Goal: Task Accomplishment & Management: Use online tool/utility

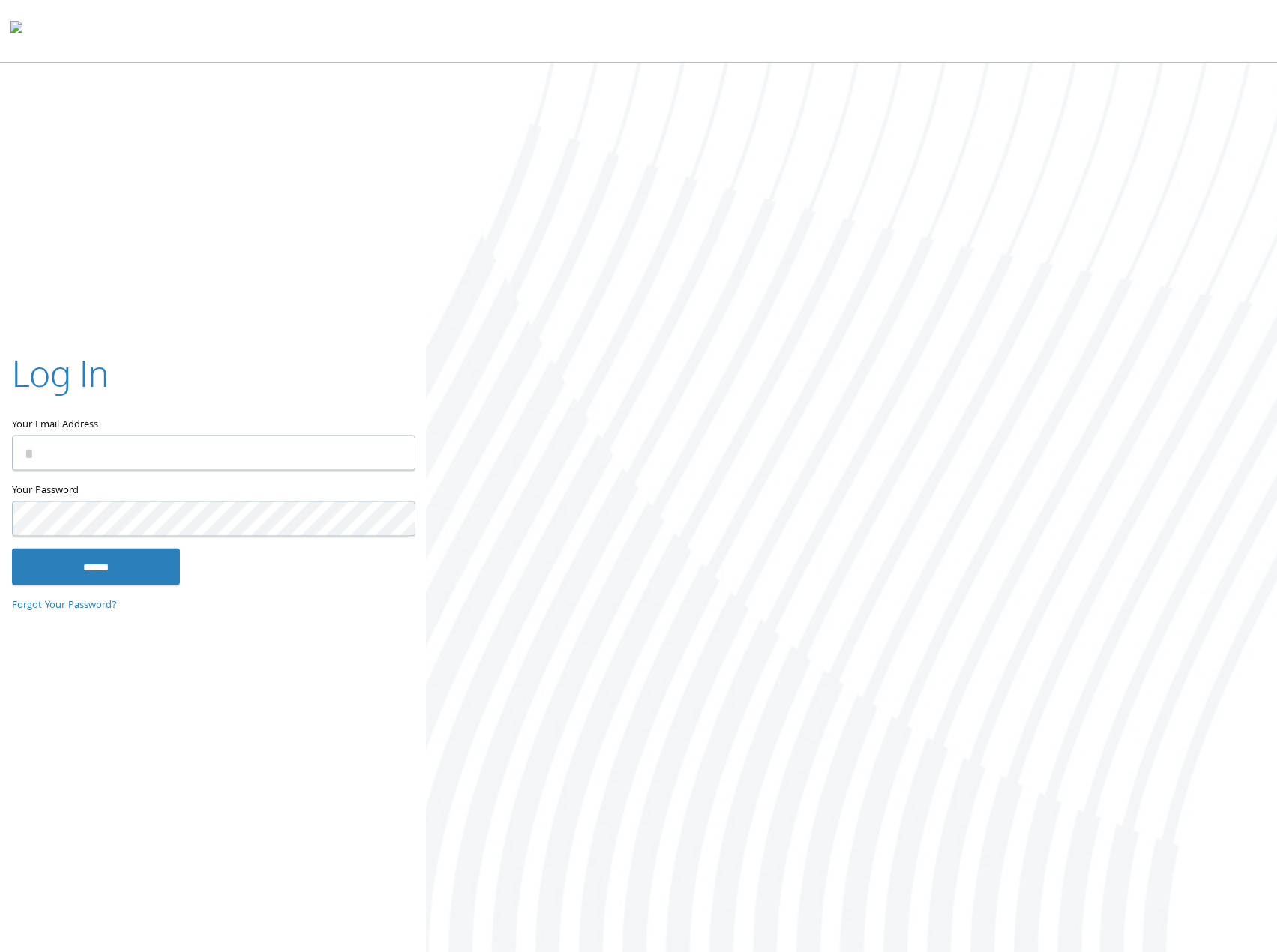
type input "**********"
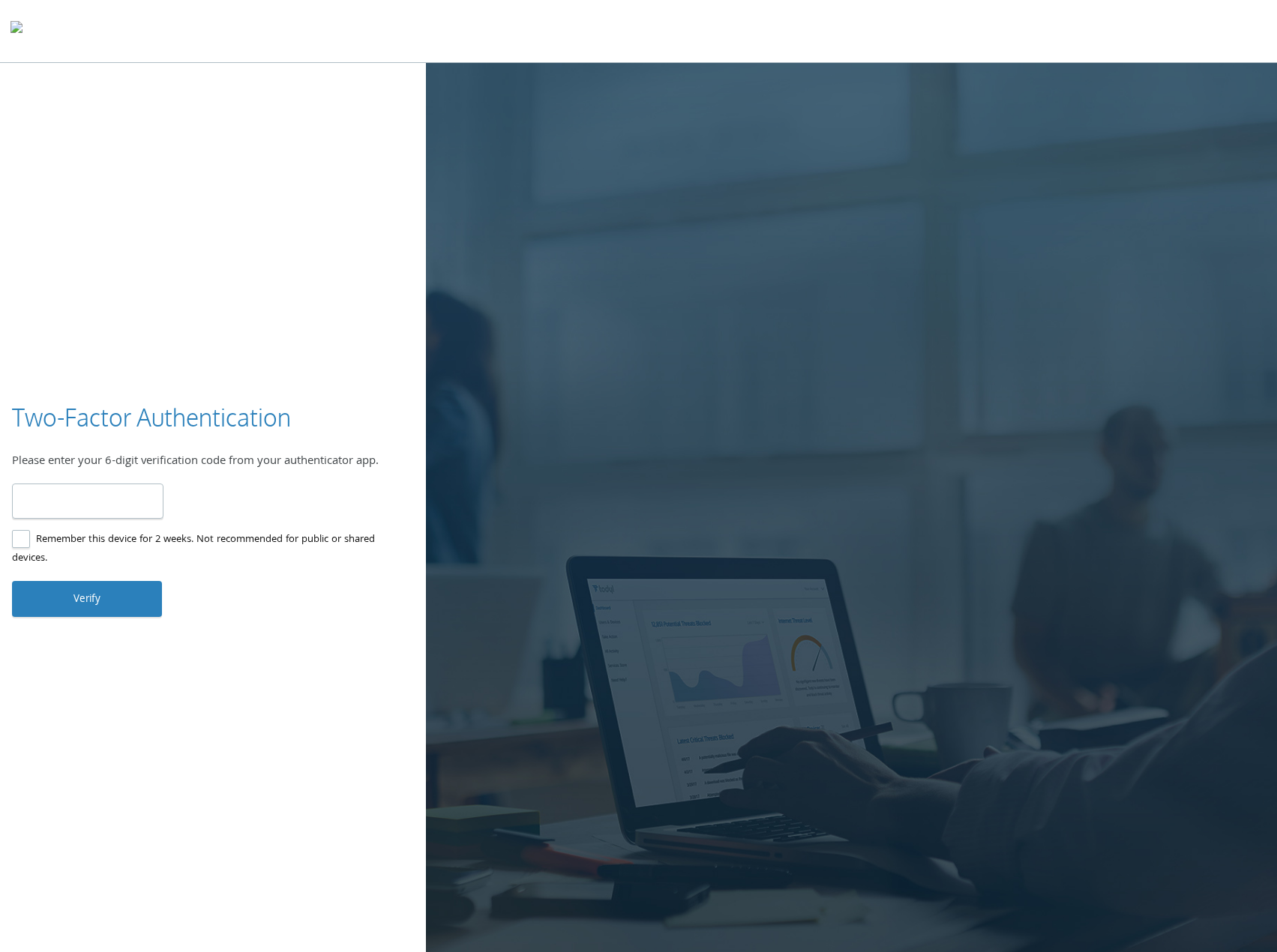
click at [32, 549] on label "Remember this device for 2 weeks. Not recommended for public or shared devices." at bounding box center [207, 549] width 390 height 37
click at [109, 497] on input "number" at bounding box center [87, 501] width 152 height 35
type input "******"
